Goal: Find specific page/section: Find specific page/section

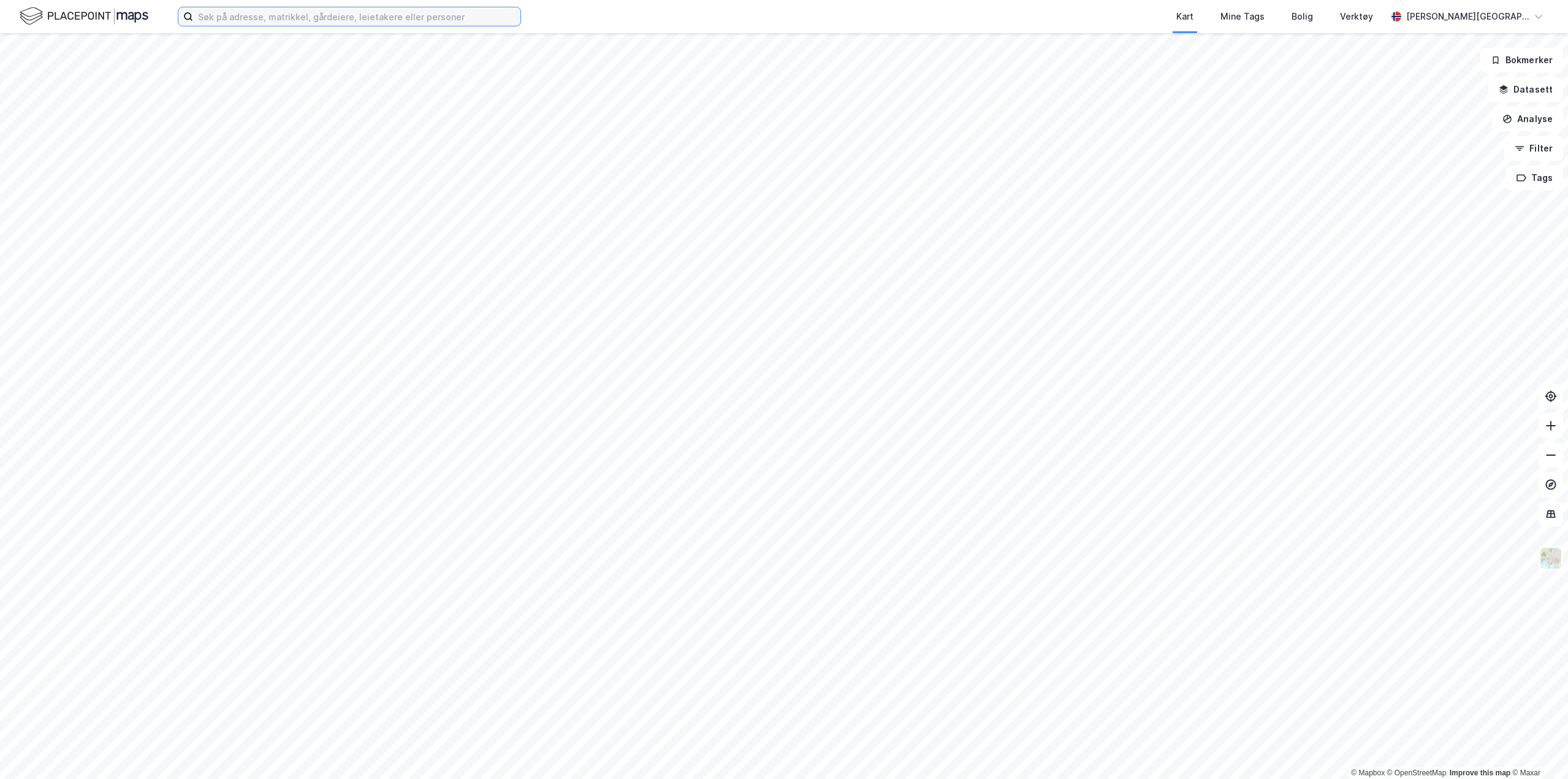
click at [315, 21] on input at bounding box center [357, 16] width 327 height 19
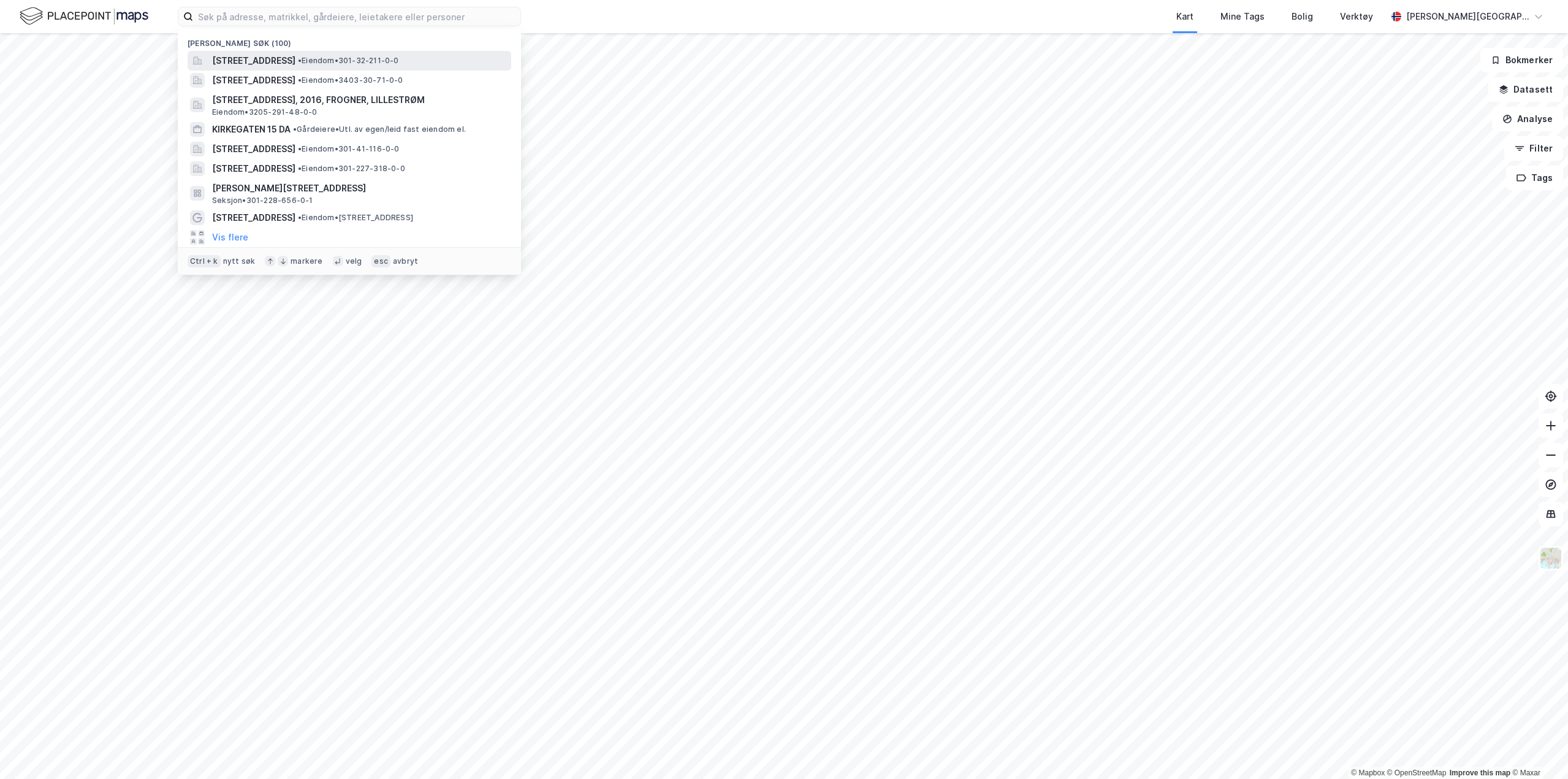
click at [295, 65] on span "[STREET_ADDRESS]" at bounding box center [253, 61] width 83 height 15
